Goal: Transaction & Acquisition: Purchase product/service

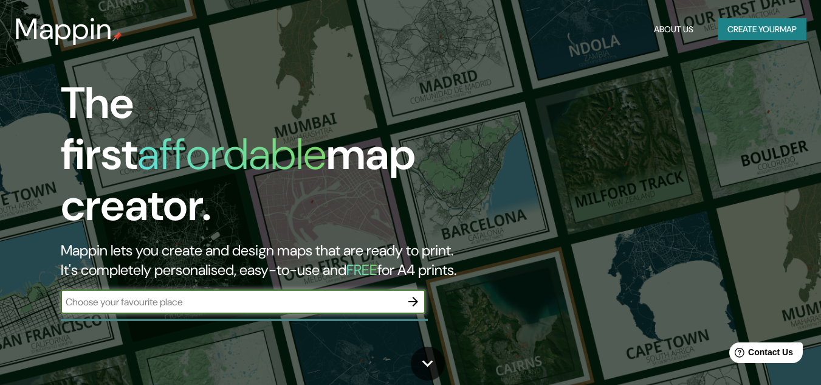
click at [255, 295] on input "text" at bounding box center [231, 302] width 340 height 14
type input "chorrilos lima"
click at [416, 294] on icon "button" at bounding box center [413, 301] width 15 height 15
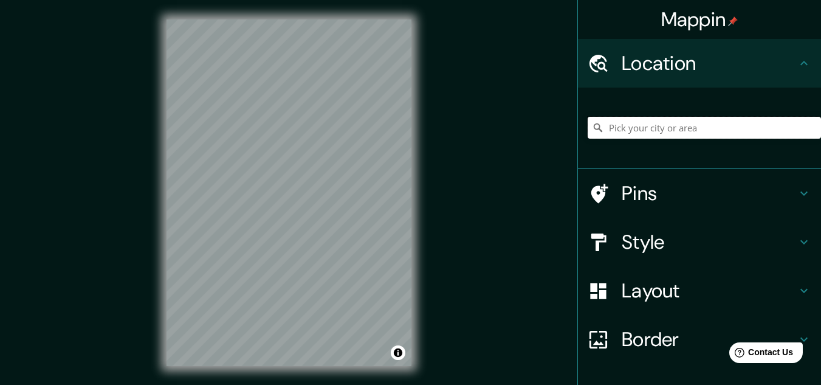
click at [672, 120] on input "Pick your city or area" at bounding box center [704, 128] width 233 height 22
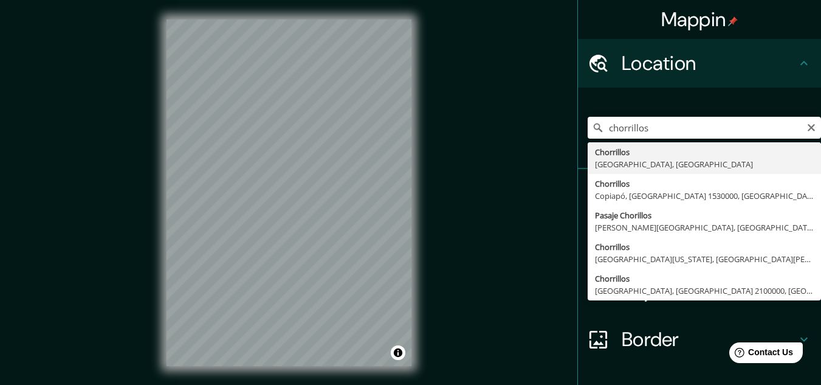
type input "Chorrillos, [GEOGRAPHIC_DATA], [GEOGRAPHIC_DATA]"
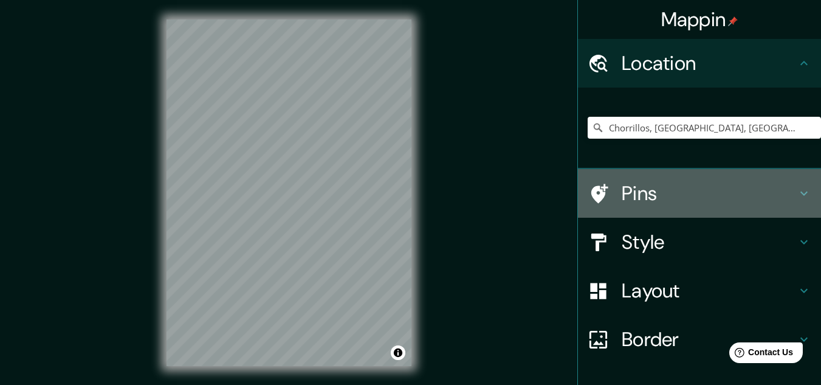
click at [697, 202] on h4 "Pins" at bounding box center [709, 193] width 175 height 24
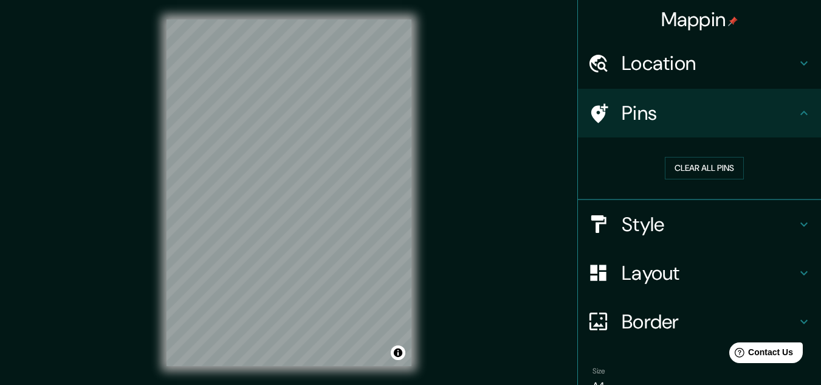
click at [742, 122] on h4 "Pins" at bounding box center [709, 113] width 175 height 24
click at [797, 116] on icon at bounding box center [804, 113] width 15 height 15
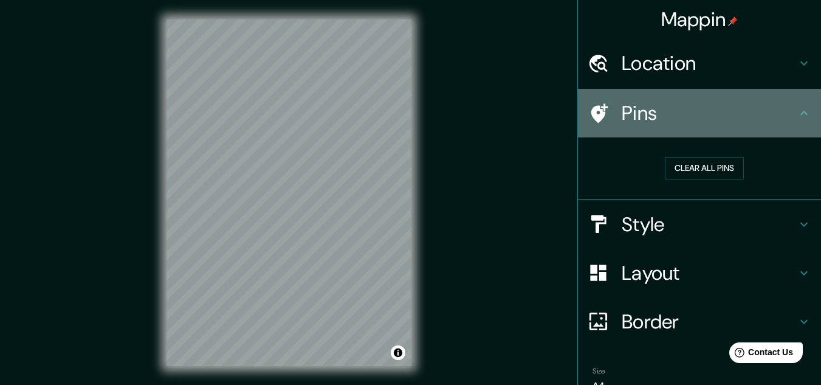
click at [775, 117] on h4 "Pins" at bounding box center [709, 113] width 175 height 24
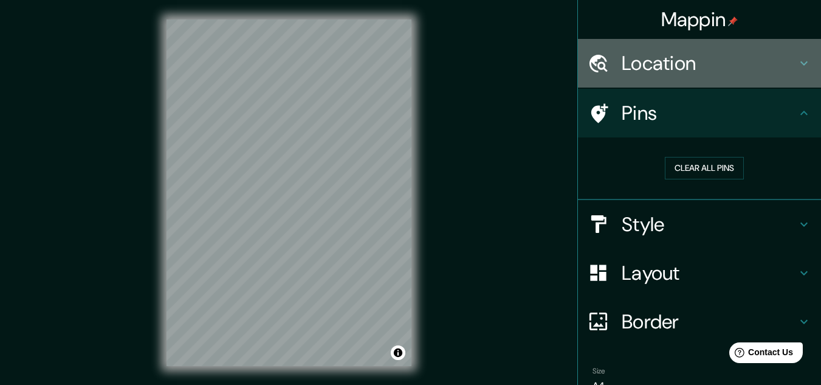
click at [801, 80] on div "Location" at bounding box center [699, 63] width 243 height 49
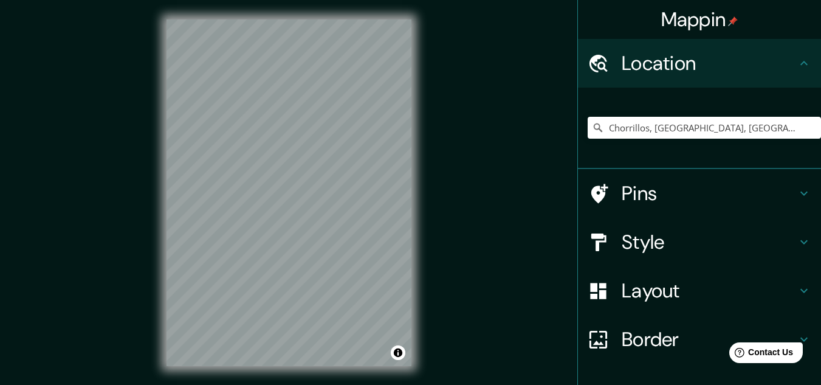
click at [734, 244] on h4 "Style" at bounding box center [709, 242] width 175 height 24
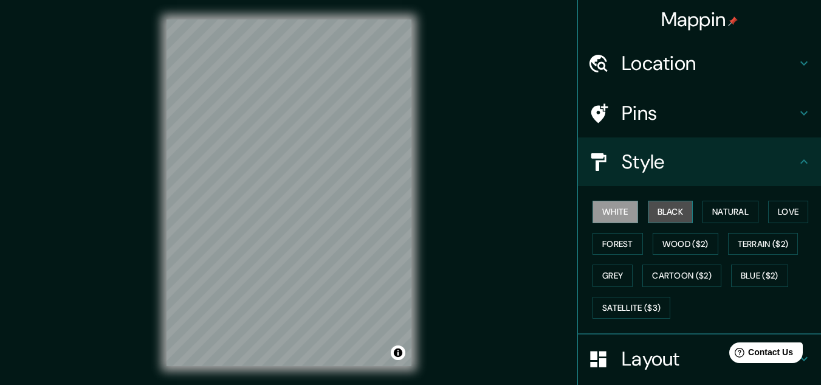
click at [664, 219] on button "Black" at bounding box center [671, 212] width 46 height 22
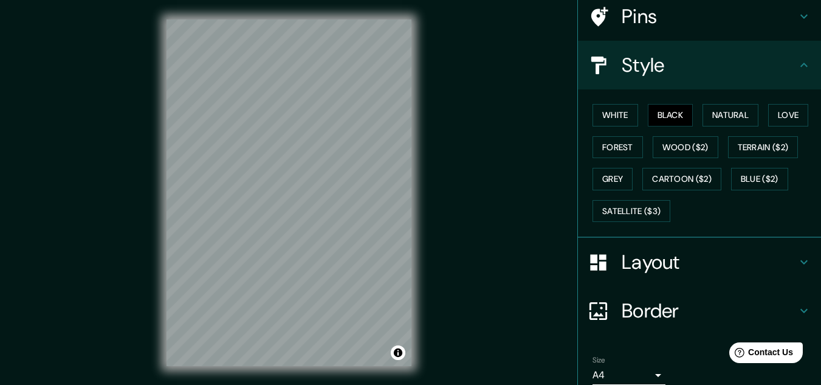
scroll to position [122, 0]
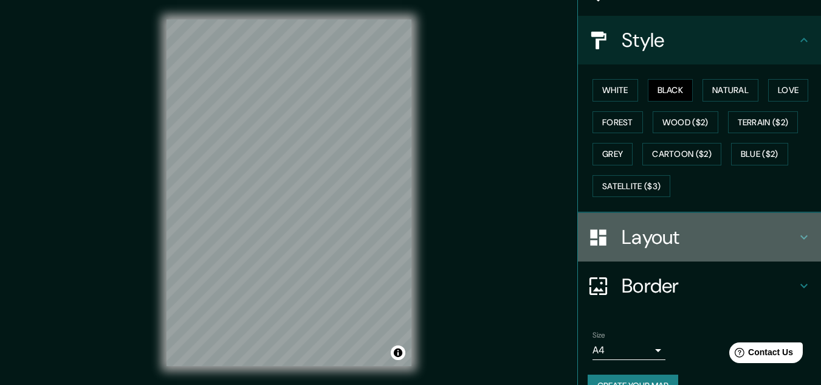
click at [696, 240] on h4 "Layout" at bounding box center [709, 237] width 175 height 24
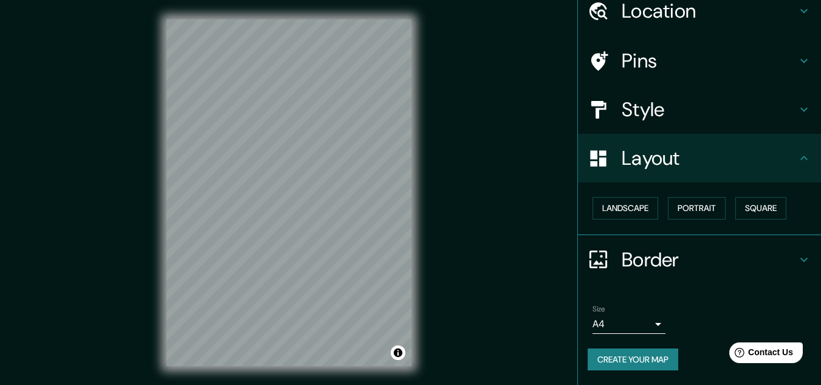
scroll to position [52, 0]
click at [669, 255] on h4 "Border" at bounding box center [709, 259] width 175 height 24
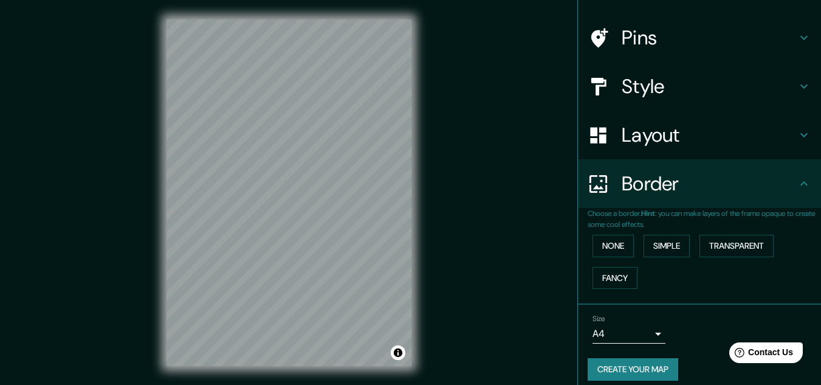
scroll to position [86, 0]
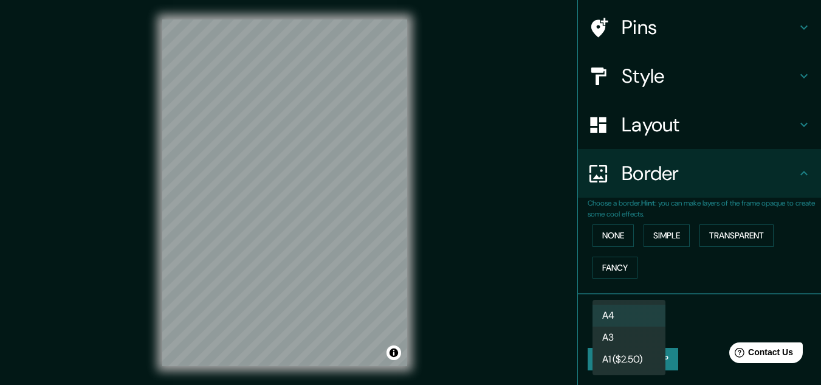
click at [650, 327] on body "Mappin Location [GEOGRAPHIC_DATA], [GEOGRAPHIC_DATA], [GEOGRAPHIC_DATA] Pins St…" at bounding box center [410, 192] width 821 height 385
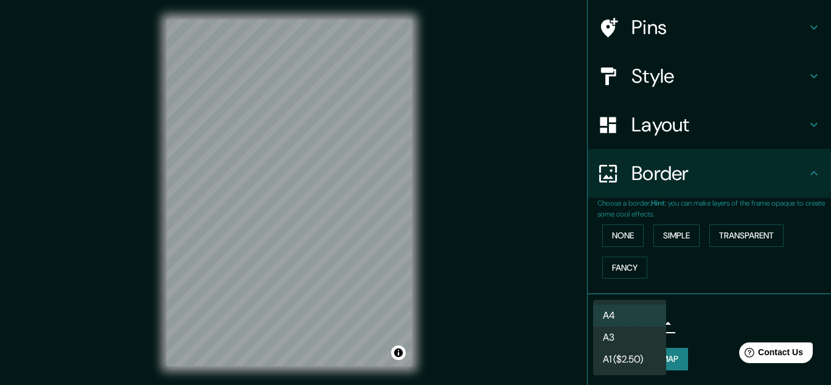
click at [679, 315] on div at bounding box center [415, 192] width 831 height 385
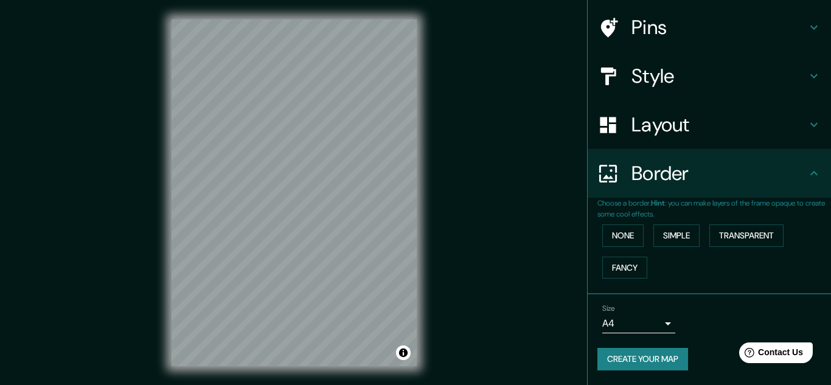
click at [623, 317] on body "Mappin Location [GEOGRAPHIC_DATA], [GEOGRAPHIC_DATA], [GEOGRAPHIC_DATA] Pins St…" at bounding box center [415, 192] width 831 height 385
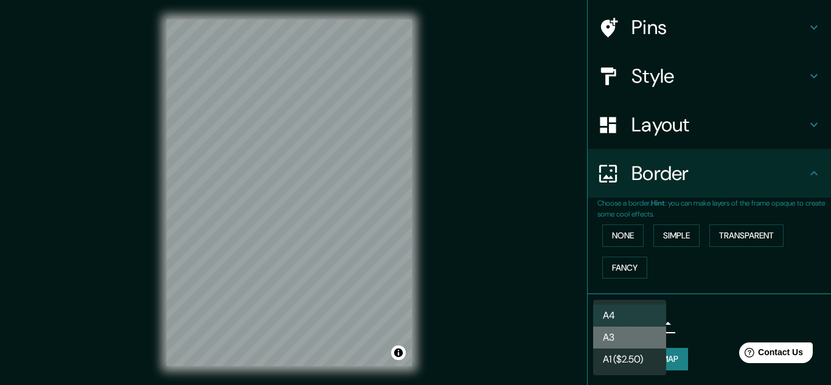
click at [621, 336] on li "A3" at bounding box center [629, 337] width 73 height 22
type input "a4"
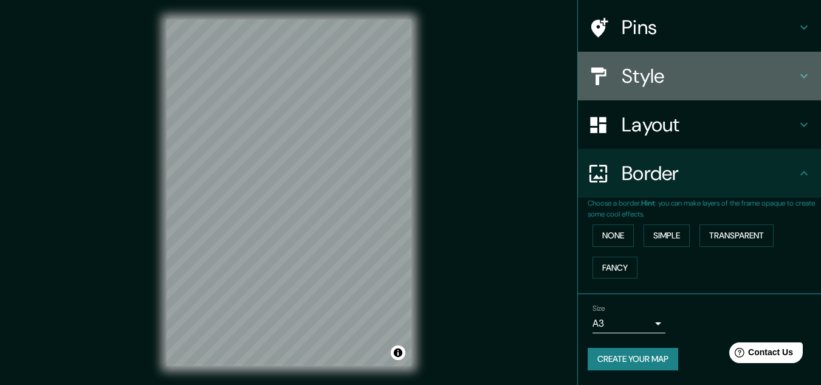
click at [705, 74] on h4 "Style" at bounding box center [709, 76] width 175 height 24
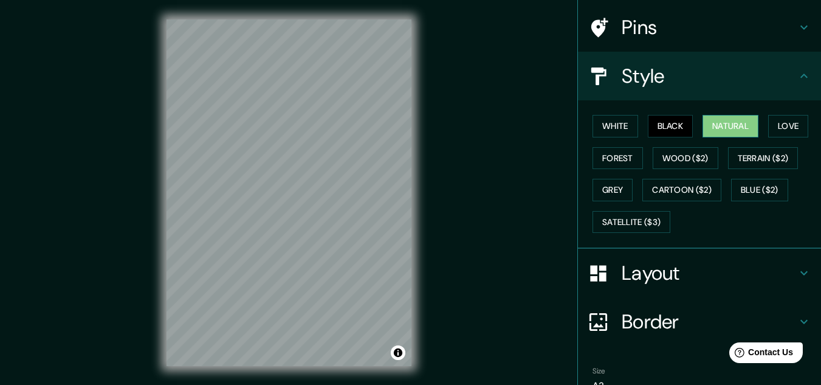
click at [737, 125] on button "Natural" at bounding box center [731, 126] width 56 height 22
click at [605, 125] on button "White" at bounding box center [616, 126] width 46 height 22
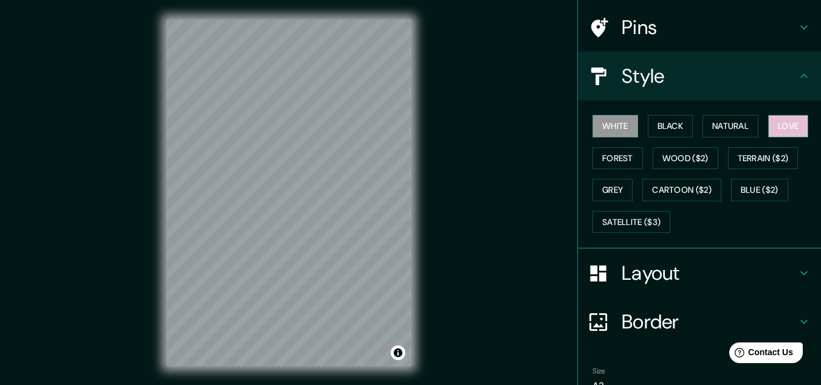
click at [789, 118] on button "Love" at bounding box center [789, 126] width 40 height 22
click at [603, 161] on button "Forest" at bounding box center [618, 158] width 50 height 22
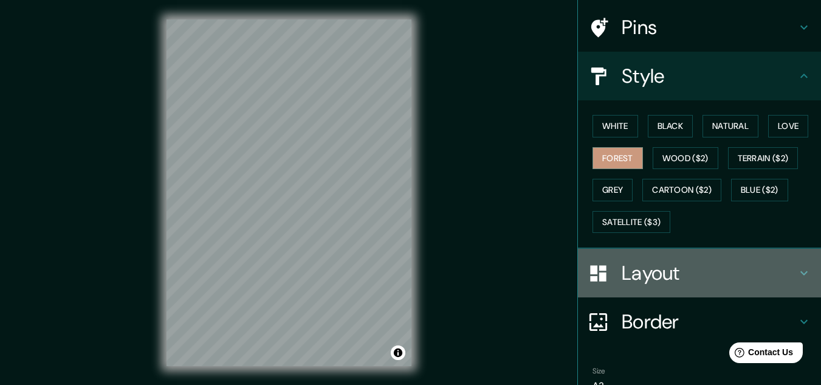
click at [717, 282] on h4 "Layout" at bounding box center [709, 273] width 175 height 24
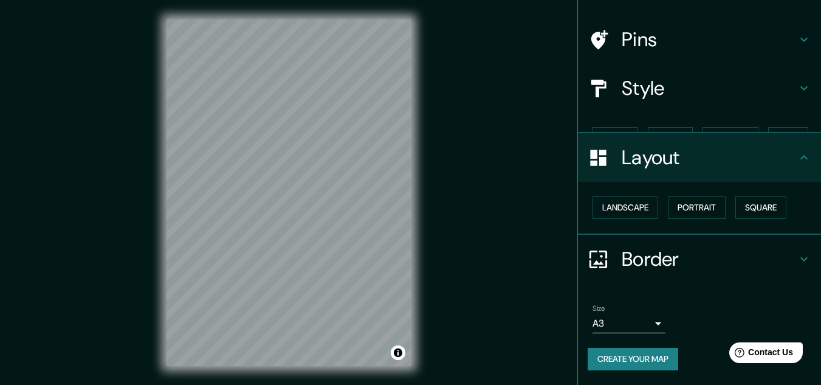
scroll to position [52, 0]
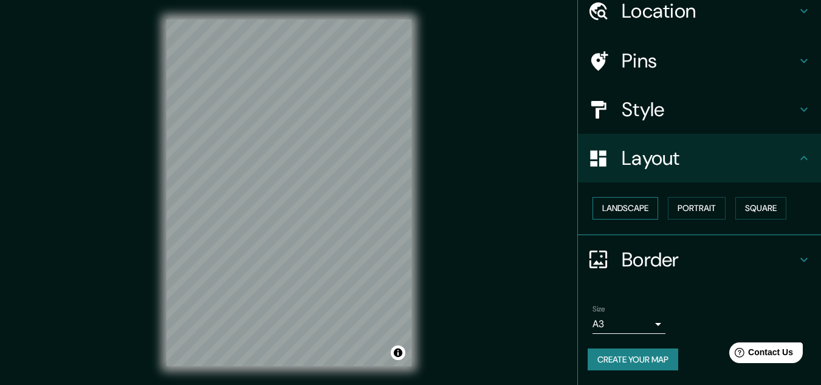
click at [616, 212] on button "Landscape" at bounding box center [626, 208] width 66 height 22
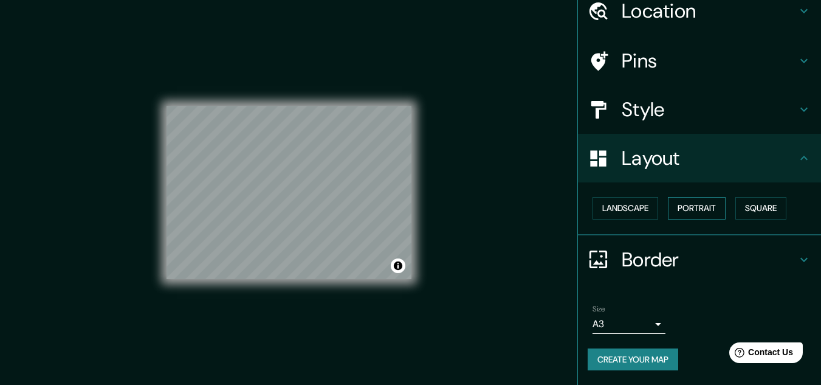
click at [680, 213] on button "Portrait" at bounding box center [697, 208] width 58 height 22
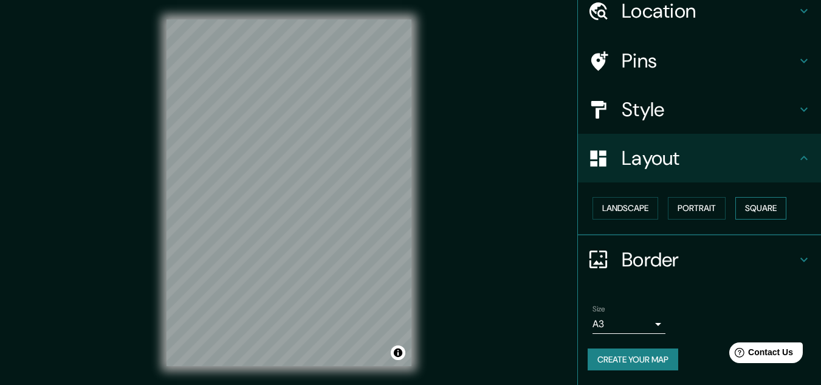
click at [772, 212] on button "Square" at bounding box center [761, 208] width 51 height 22
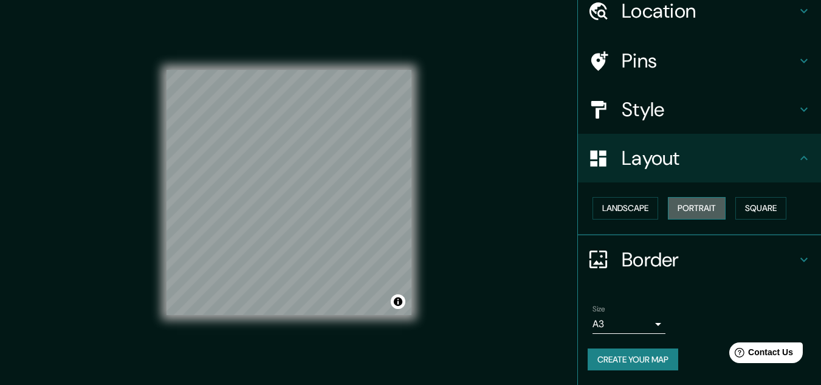
click at [668, 202] on button "Portrait" at bounding box center [697, 208] width 58 height 22
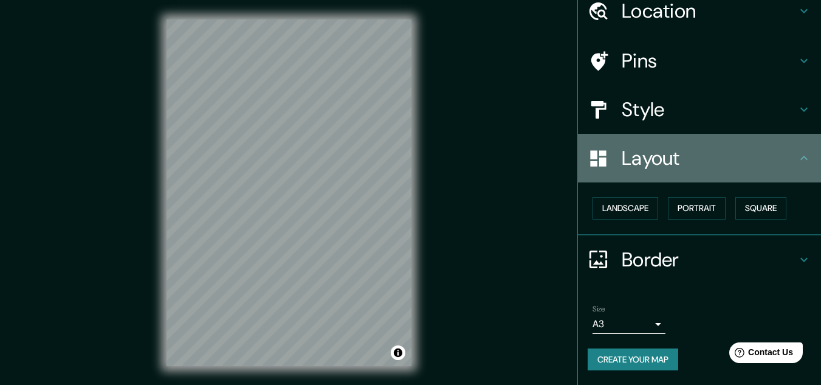
click at [702, 167] on h4 "Layout" at bounding box center [709, 158] width 175 height 24
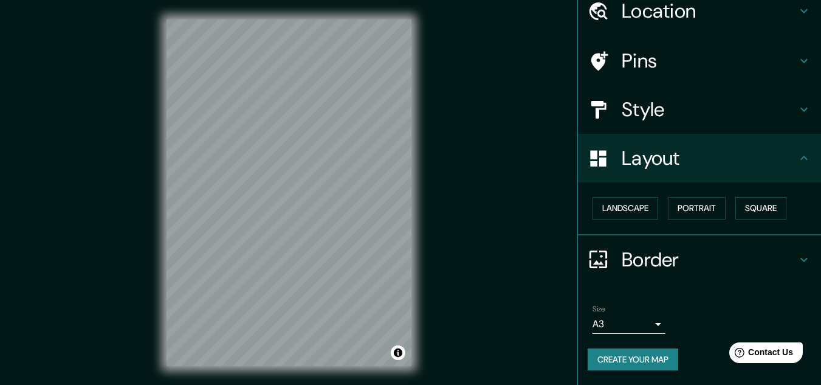
click at [707, 261] on h4 "Border" at bounding box center [709, 259] width 175 height 24
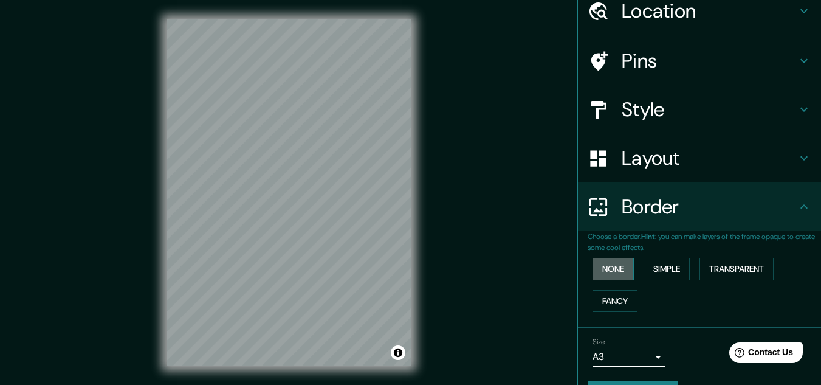
click at [597, 260] on button "None" at bounding box center [613, 269] width 41 height 22
click at [662, 266] on button "Simple" at bounding box center [667, 269] width 46 height 22
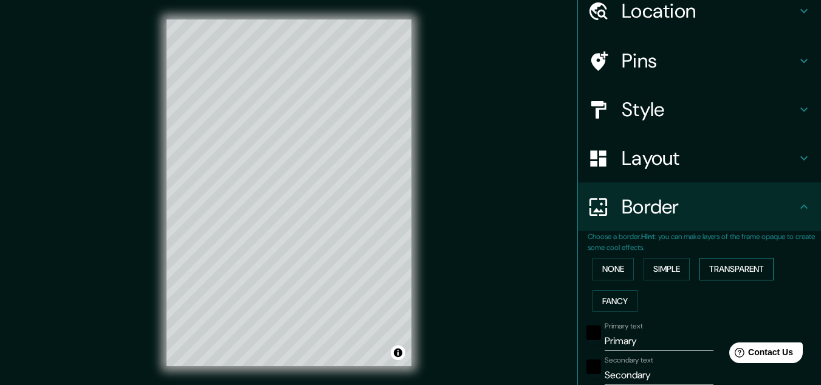
click at [728, 266] on button "Transparent" at bounding box center [737, 269] width 74 height 22
click at [594, 302] on button "Fancy" at bounding box center [615, 301] width 45 height 22
click at [607, 295] on button "Fancy" at bounding box center [615, 301] width 45 height 22
type input "161"
type input "32"
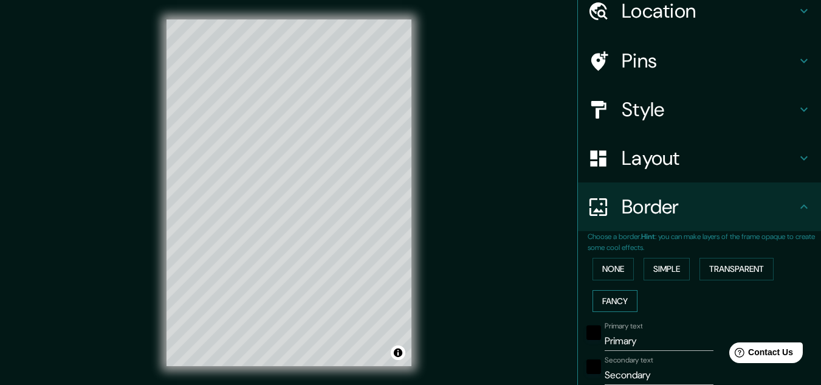
type input "32"
type input "16"
click at [607, 266] on button "None" at bounding box center [613, 269] width 41 height 22
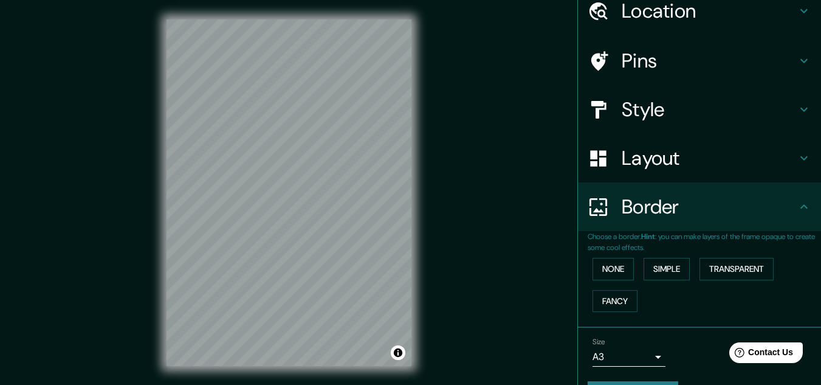
click at [807, 212] on div "Border" at bounding box center [699, 206] width 243 height 49
click at [627, 351] on body "Mappin Location [GEOGRAPHIC_DATA], [GEOGRAPHIC_DATA], [GEOGRAPHIC_DATA] Pins St…" at bounding box center [410, 192] width 821 height 385
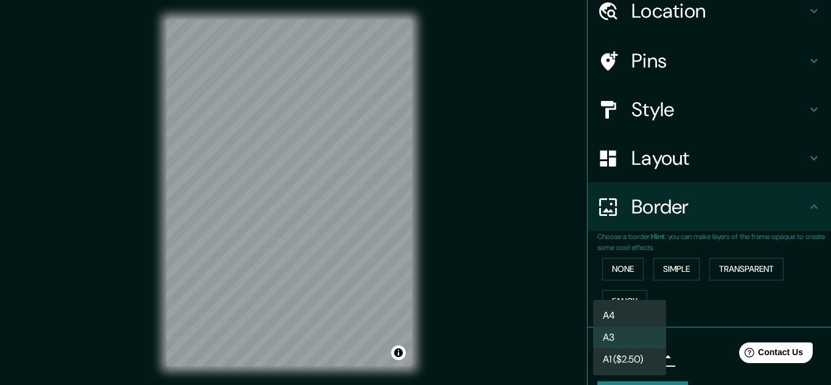
click at [644, 317] on li "A4" at bounding box center [629, 316] width 73 height 22
type input "single"
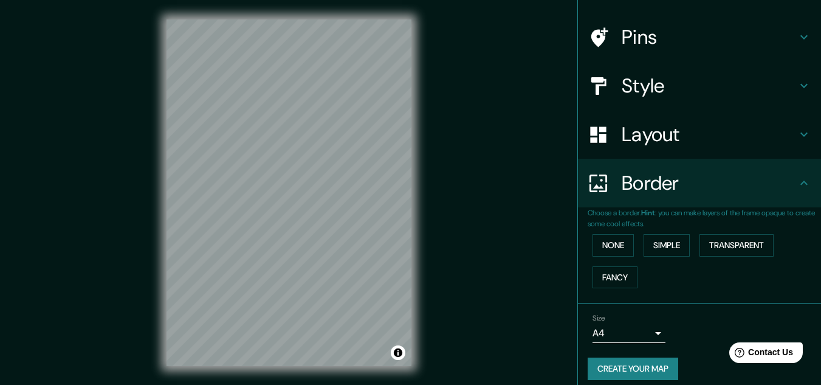
scroll to position [86, 0]
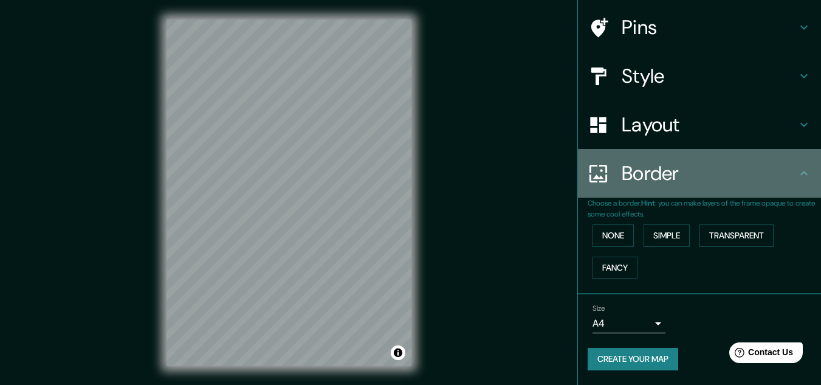
click at [679, 187] on div "Border" at bounding box center [699, 173] width 243 height 49
click at [787, 174] on h4 "Border" at bounding box center [709, 173] width 175 height 24
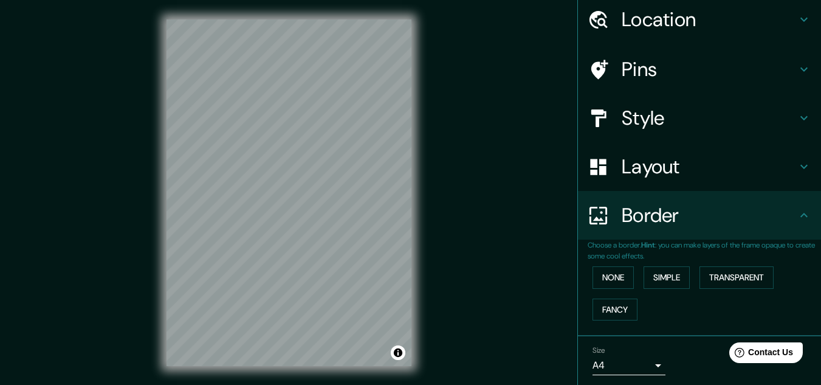
scroll to position [0, 0]
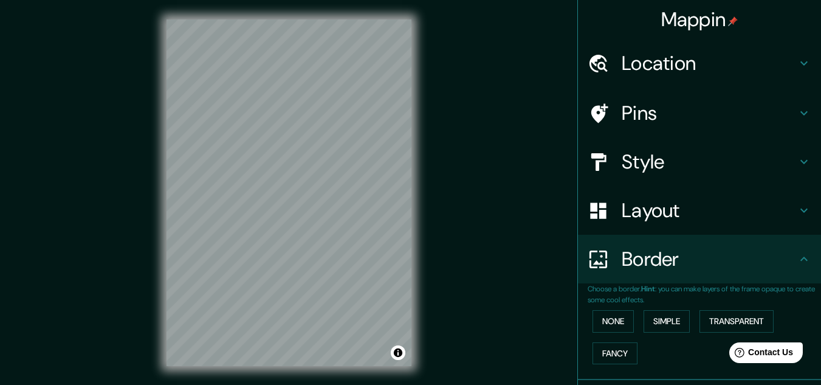
click at [708, 164] on h4 "Style" at bounding box center [709, 162] width 175 height 24
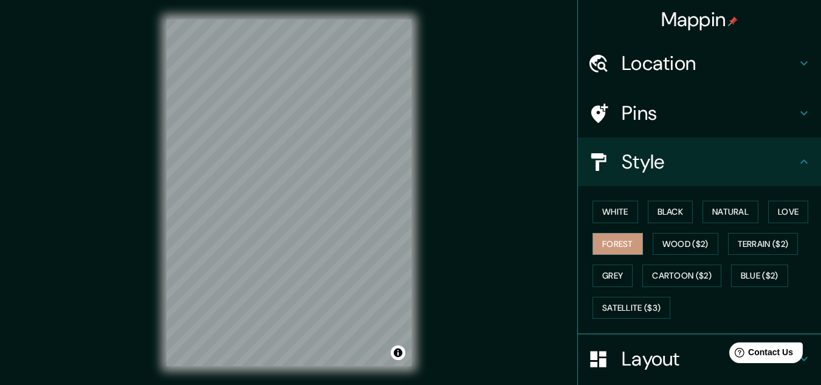
click at [735, 164] on h4 "Style" at bounding box center [709, 162] width 175 height 24
click at [798, 165] on icon at bounding box center [804, 161] width 15 height 15
click at [675, 179] on div "Style" at bounding box center [699, 161] width 243 height 49
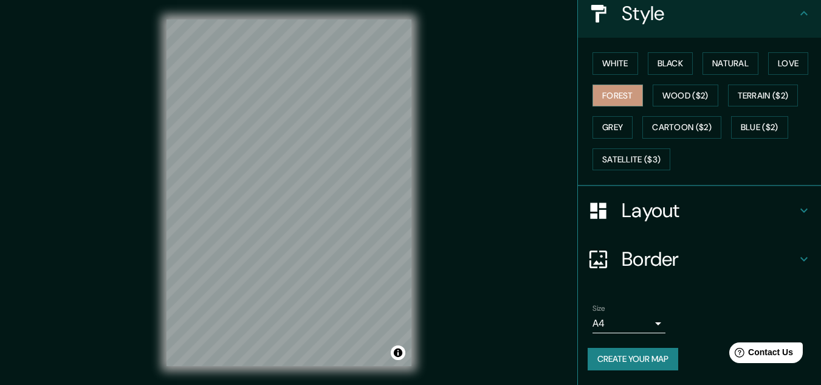
click at [681, 267] on h4 "Border" at bounding box center [709, 259] width 175 height 24
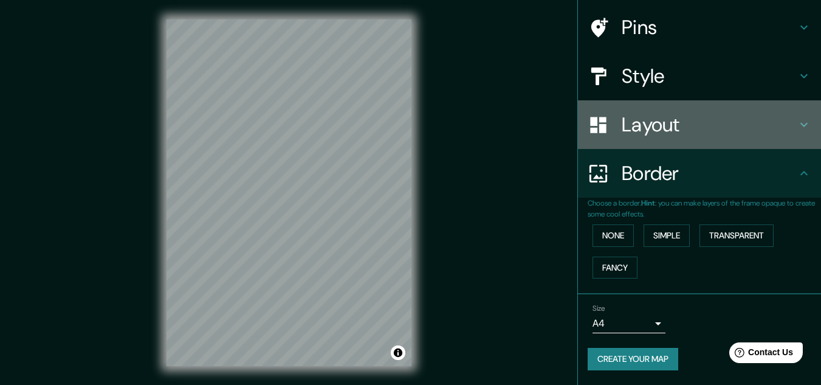
click at [685, 131] on h4 "Layout" at bounding box center [709, 124] width 175 height 24
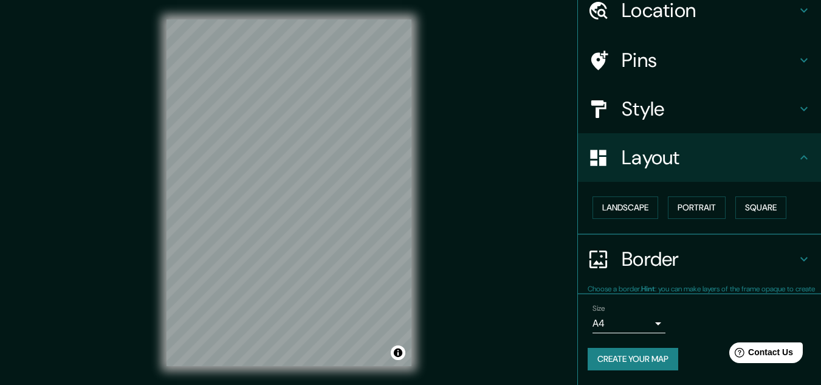
scroll to position [52, 0]
click at [431, 111] on div "Mappin Location [GEOGRAPHIC_DATA], [GEOGRAPHIC_DATA], [GEOGRAPHIC_DATA] Pins St…" at bounding box center [410, 202] width 821 height 405
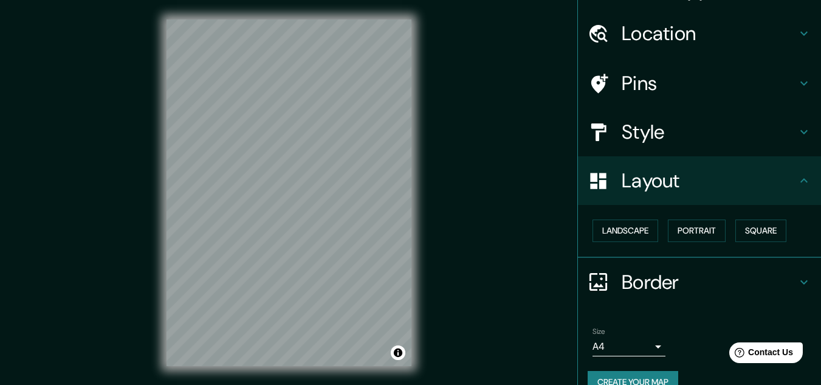
scroll to position [0, 0]
